Goal: Find contact information: Find contact information

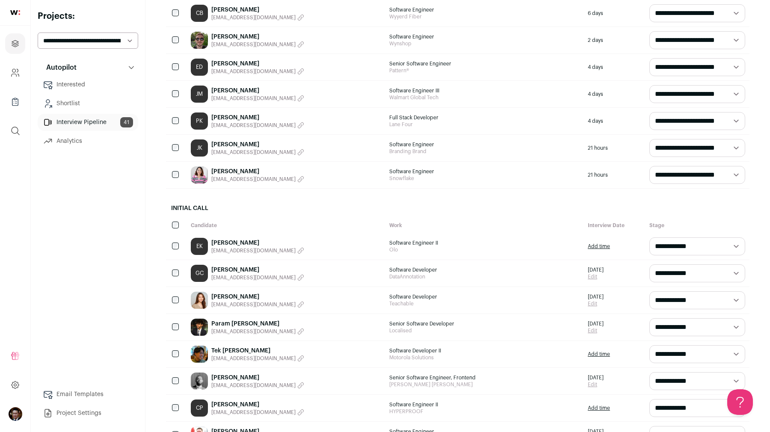
scroll to position [633, 0]
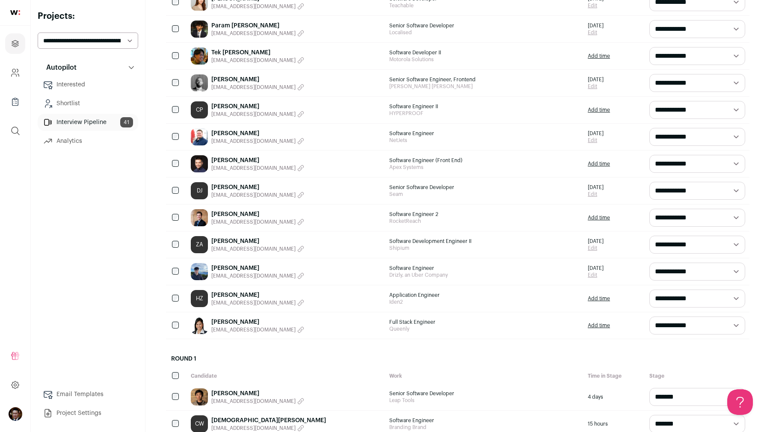
click at [134, 256] on div "Autopilot Autopilot Interested Shortlist Interview Pipeline 41 Analytics Email …" at bounding box center [88, 240] width 100 height 363
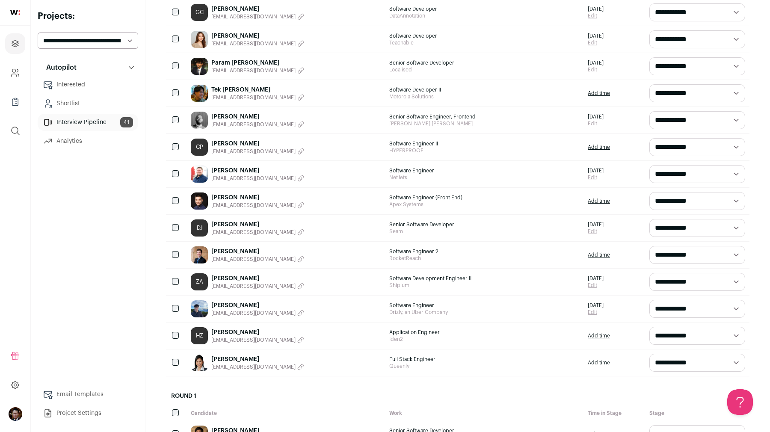
scroll to position [592, 0]
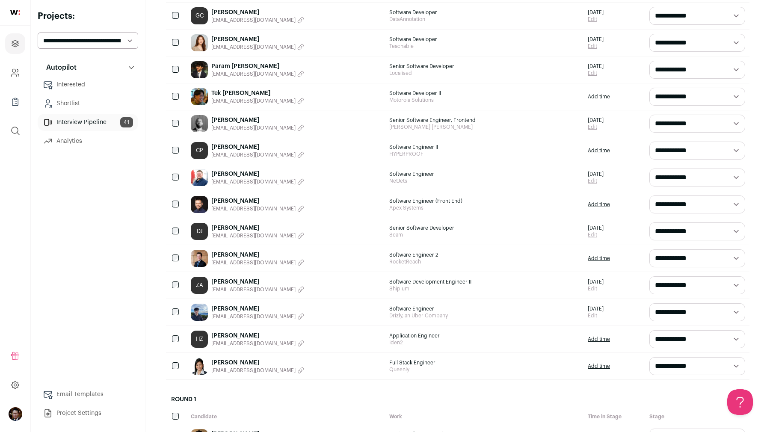
click at [222, 67] on link "Param [PERSON_NAME]" at bounding box center [257, 66] width 93 height 9
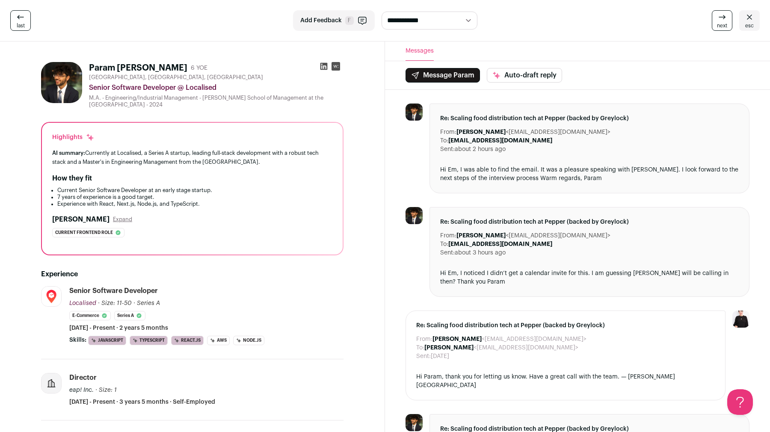
click at [322, 65] on icon at bounding box center [323, 66] width 9 height 9
drag, startPoint x: 471, startPoint y: 131, endPoint x: 543, endPoint y: 131, distance: 72.7
click at [543, 131] on dd "[PERSON_NAME] <[EMAIL_ADDRESS][DOMAIN_NAME]>" at bounding box center [533, 132] width 154 height 9
copy dd "[EMAIL_ADDRESS][DOMAIN_NAME]"
click at [750, 20] on icon at bounding box center [749, 17] width 10 height 10
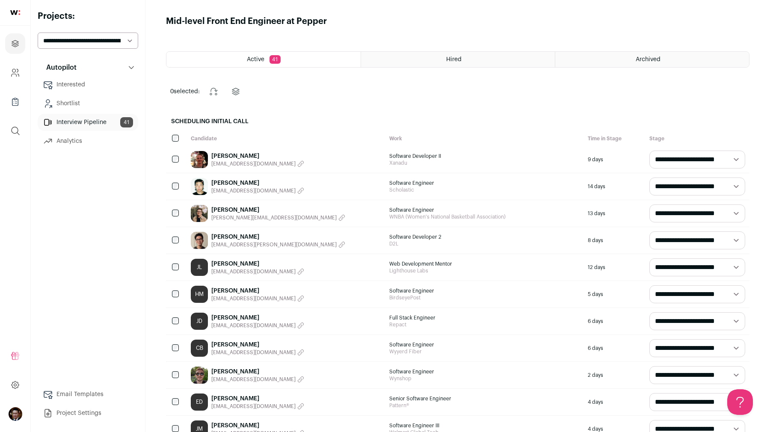
click at [429, 99] on div "0 selected: Change stage Change project" at bounding box center [457, 91] width 583 height 21
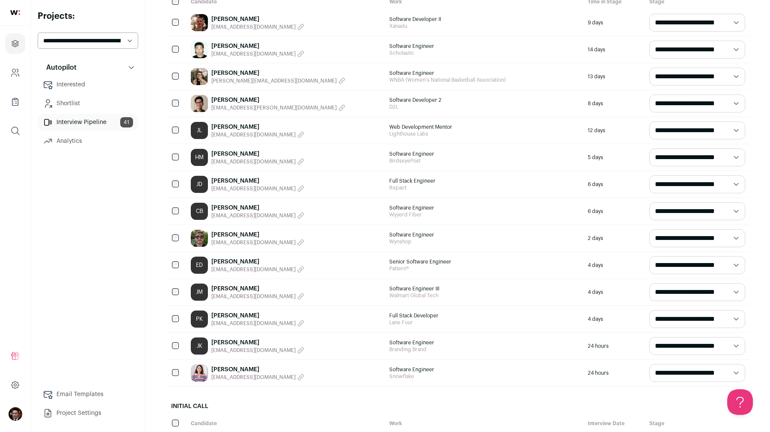
scroll to position [469, 0]
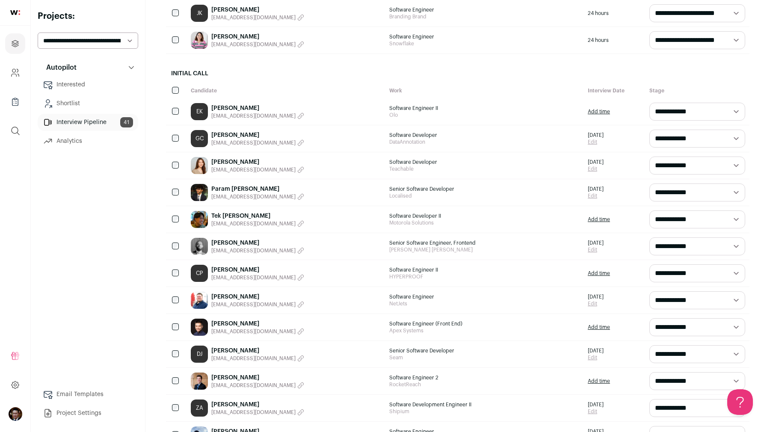
click at [227, 211] on div "Tek [PERSON_NAME] [EMAIL_ADDRESS][DOMAIN_NAME]" at bounding box center [285, 219] width 198 height 27
click at [219, 218] on link "Tek [PERSON_NAME]" at bounding box center [257, 216] width 93 height 9
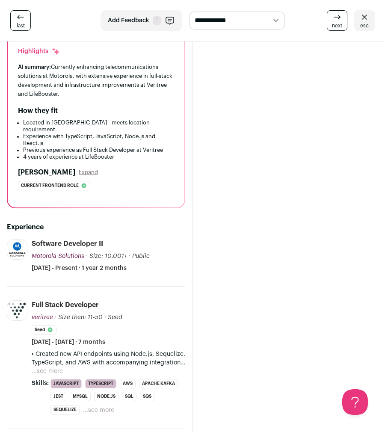
scroll to position [104, 0]
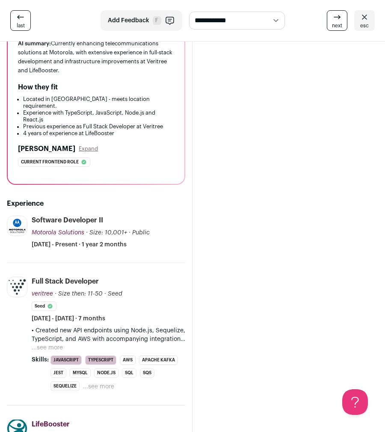
click at [44, 343] on button "...see more" at bounding box center [47, 347] width 31 height 9
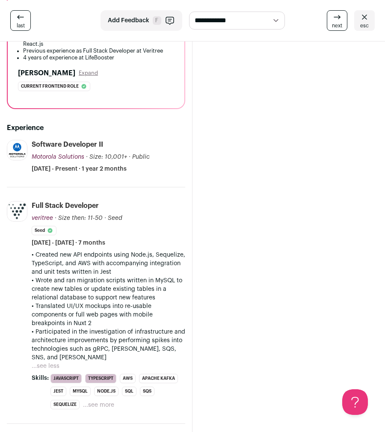
scroll to position [233, 0]
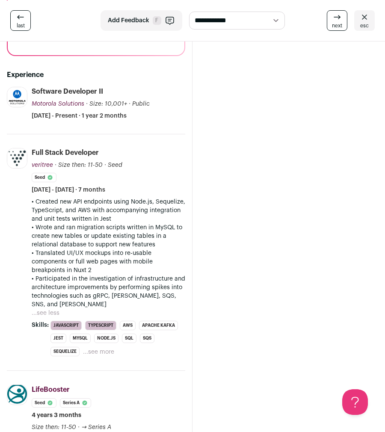
click at [164, 223] on p "• Wrote and ran migration scripts written in MySQL to create new tables or upda…" at bounding box center [108, 236] width 153 height 26
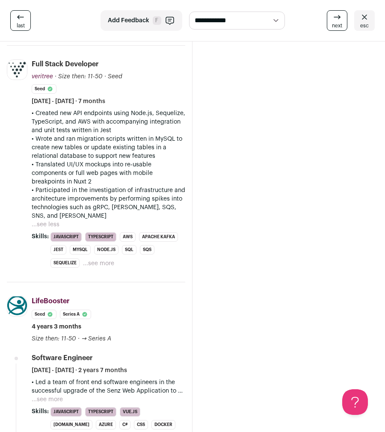
scroll to position [204, 0]
